Goal: Information Seeking & Learning: Learn about a topic

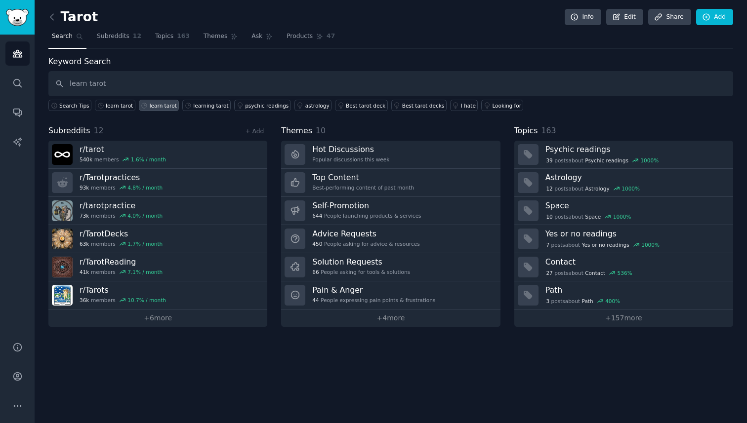
type input "learn tarot"
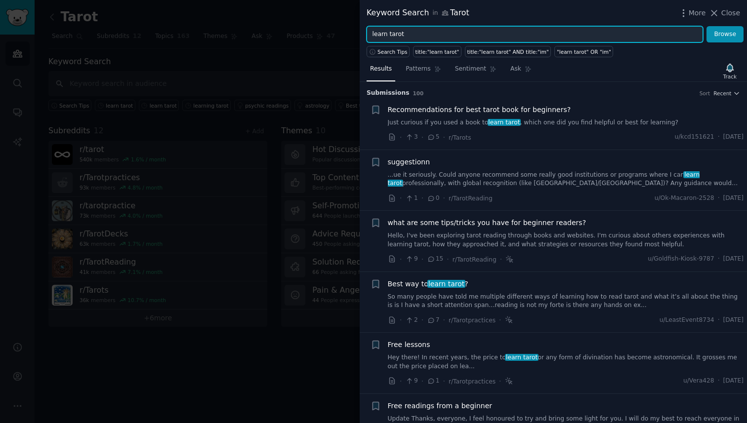
click at [386, 35] on input "learn tarot" at bounding box center [534, 34] width 336 height 17
type input "learning tarot"
click at [706, 26] on button "Browse" at bounding box center [724, 34] width 37 height 17
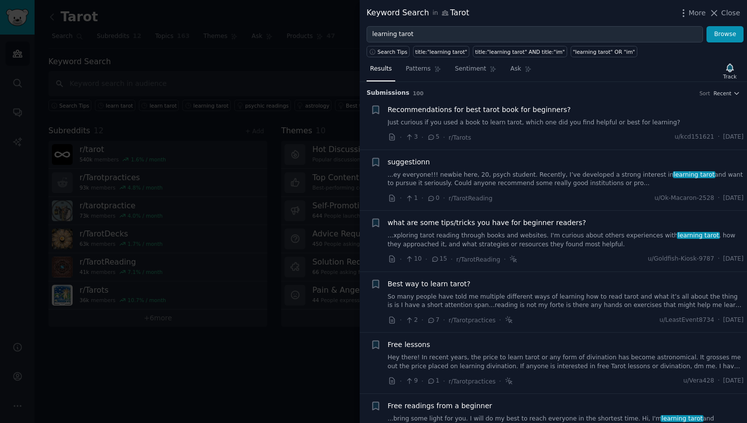
click at [504, 174] on link "...ey everyone!!! newbie here, 20, psych student. Recently, I’ve developed a st…" at bounding box center [566, 179] width 356 height 17
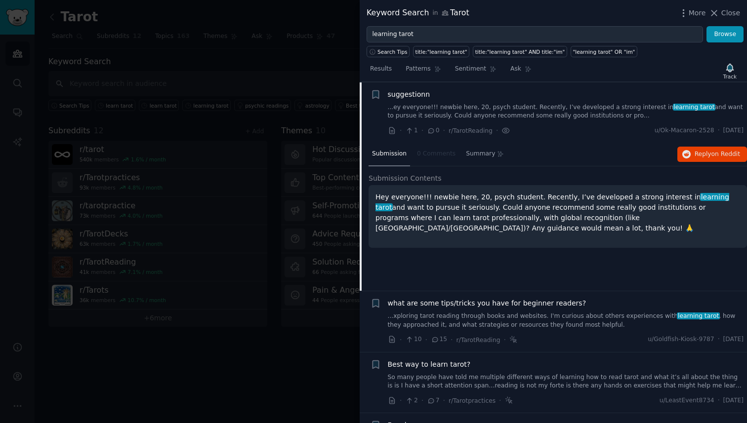
scroll to position [68, 0]
click at [711, 154] on span "on Reddit" at bounding box center [725, 154] width 29 height 7
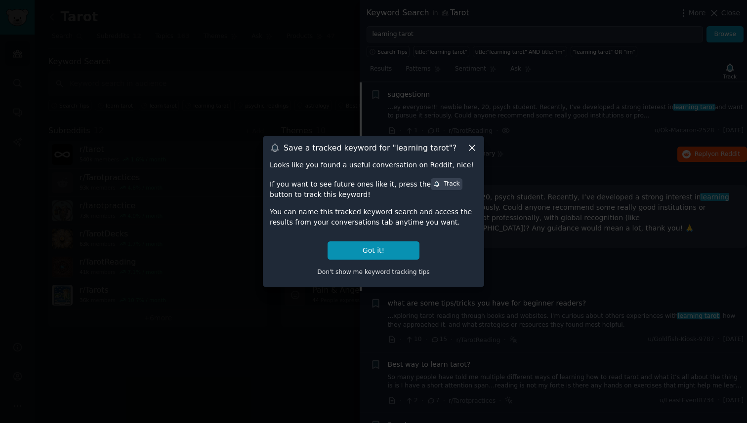
click at [467, 144] on icon at bounding box center [472, 148] width 10 height 10
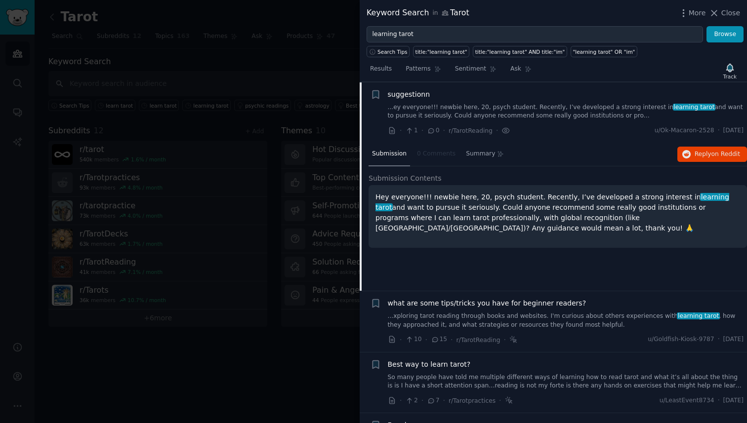
click at [593, 121] on div "suggestionn ...ey everyone!!! newbie here, 20, psych student. Recently, I’ve de…" at bounding box center [566, 112] width 356 height 47
click at [582, 107] on link "...ey everyone!!! newbie here, 20, psych student. Recently, I’ve developed a st…" at bounding box center [566, 111] width 356 height 17
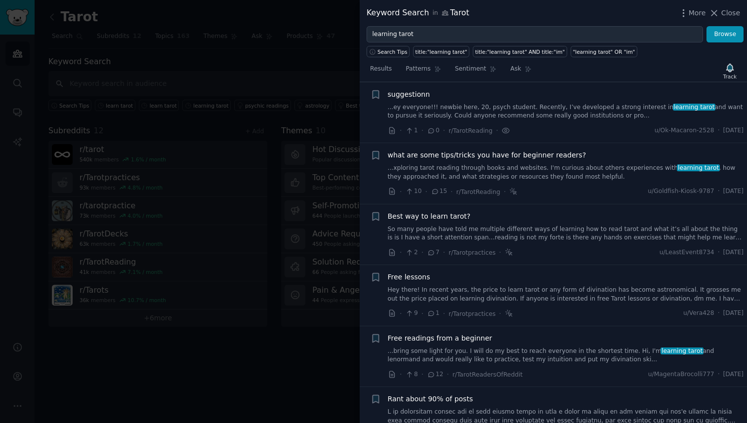
click at [531, 233] on link "So many people have told me multiple different ways of learning how to read tar…" at bounding box center [566, 233] width 356 height 17
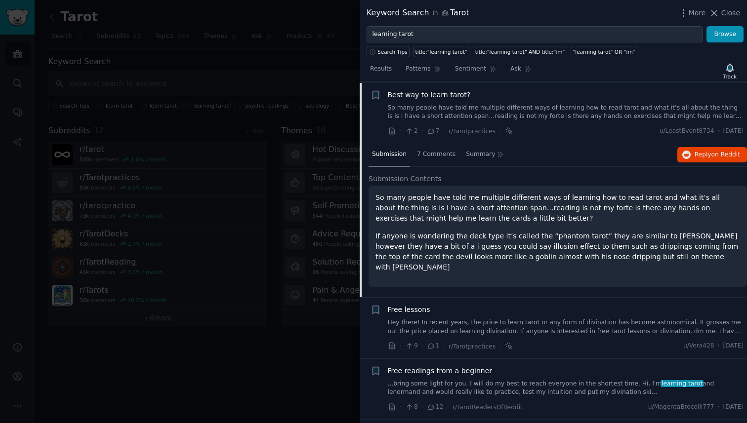
scroll to position [190, 0]
click at [699, 157] on span "Reply on Reddit" at bounding box center [716, 154] width 45 height 9
click at [729, 11] on span "Close" at bounding box center [730, 13] width 19 height 10
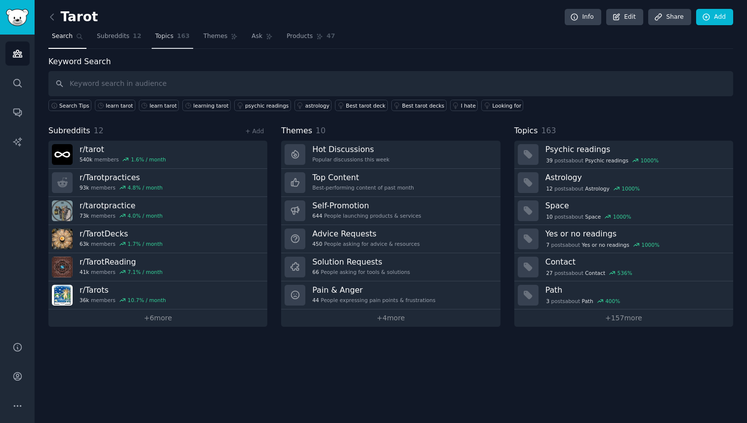
click at [161, 38] on span "Topics" at bounding box center [164, 36] width 18 height 9
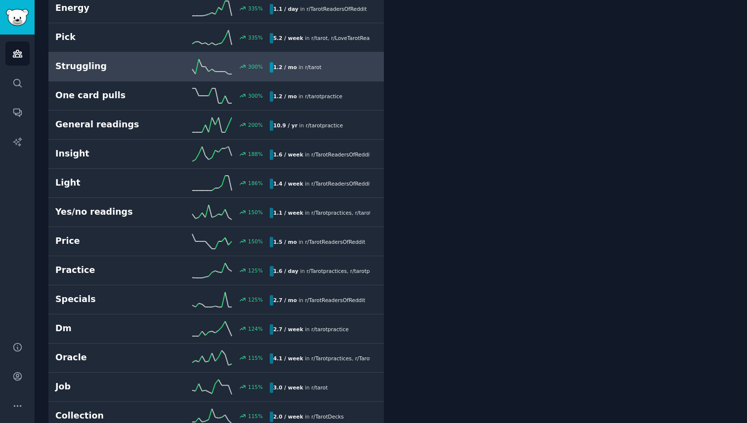
scroll to position [400, 0]
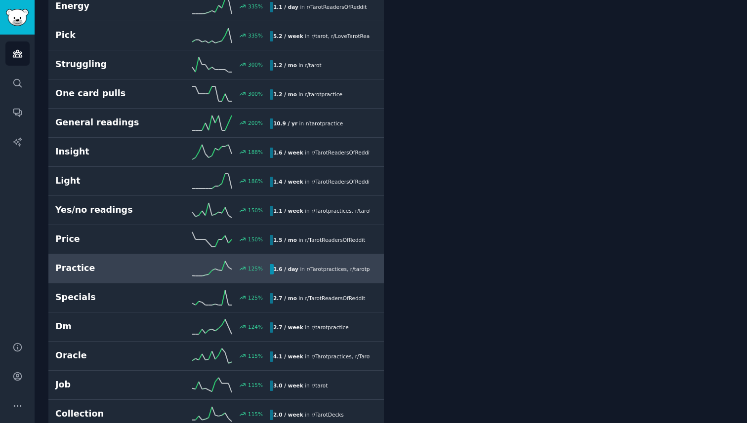
click at [142, 263] on h2 "Practice" at bounding box center [108, 268] width 107 height 12
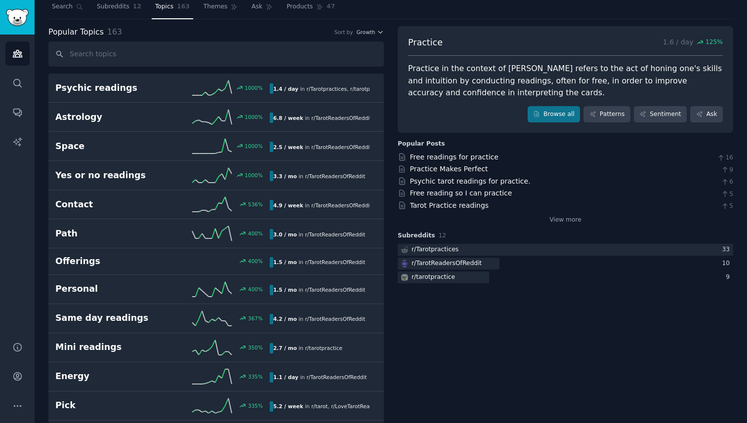
scroll to position [26, 0]
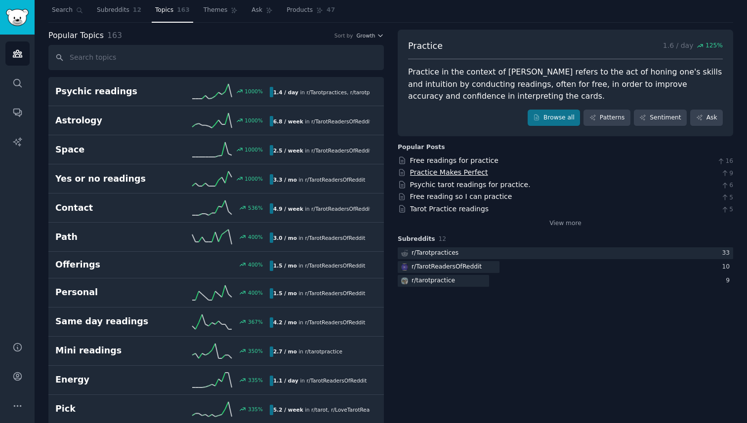
click at [457, 169] on link "Practice Makes Perfect" at bounding box center [449, 172] width 78 height 8
